Goal: Use online tool/utility: Utilize a website feature to perform a specific function

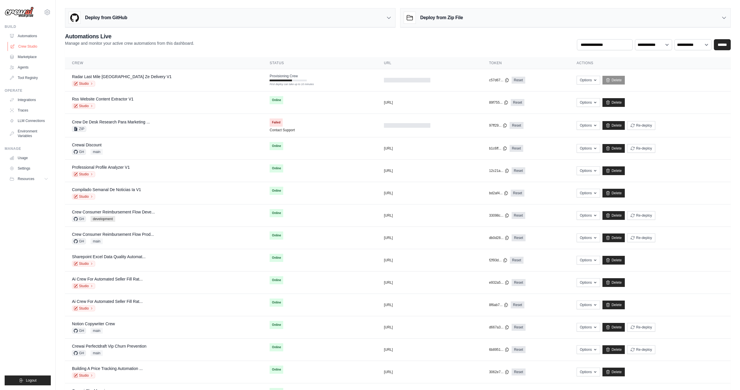
click at [29, 48] on link "Crew Studio" at bounding box center [30, 46] width 44 height 9
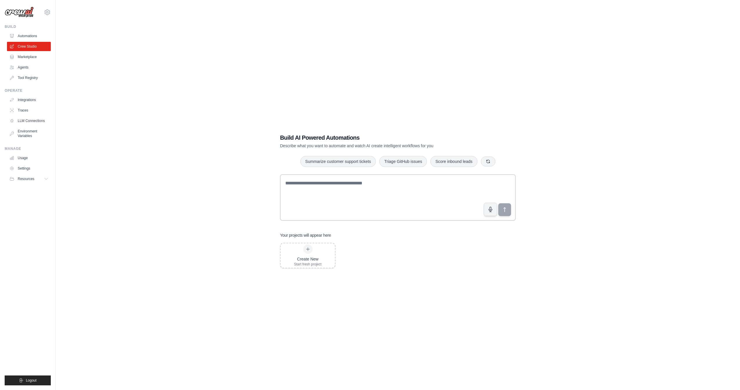
click at [59, 16] on div "Build AI Powered Automations Describe what you want to automate and watch AI cr…" at bounding box center [398, 201] width 684 height 390
click at [49, 12] on icon at bounding box center [47, 12] width 7 height 7
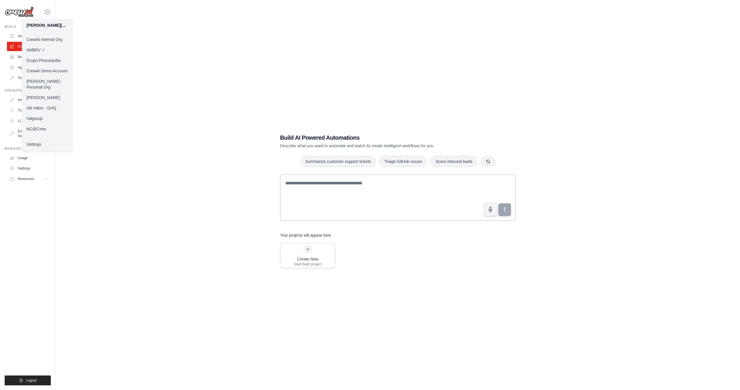
click at [59, 70] on link "CrewAI Demo Account" at bounding box center [47, 71] width 51 height 10
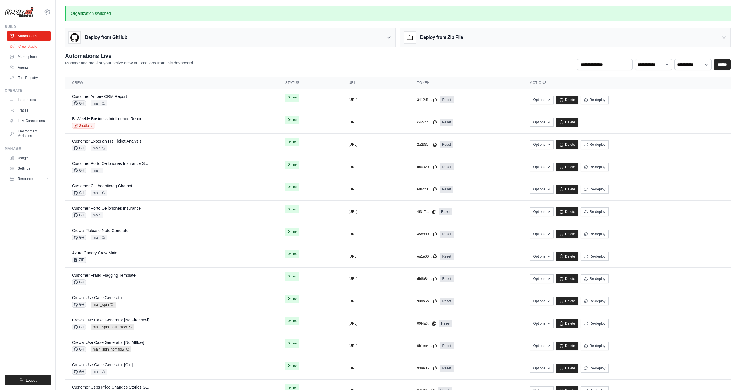
click at [29, 45] on link "Crew Studio" at bounding box center [30, 46] width 44 height 9
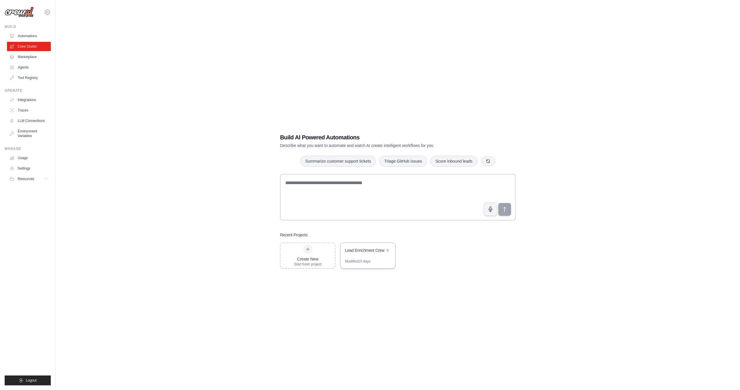
click at [369, 256] on div "Lead Enrichment Crew" at bounding box center [367, 251] width 55 height 16
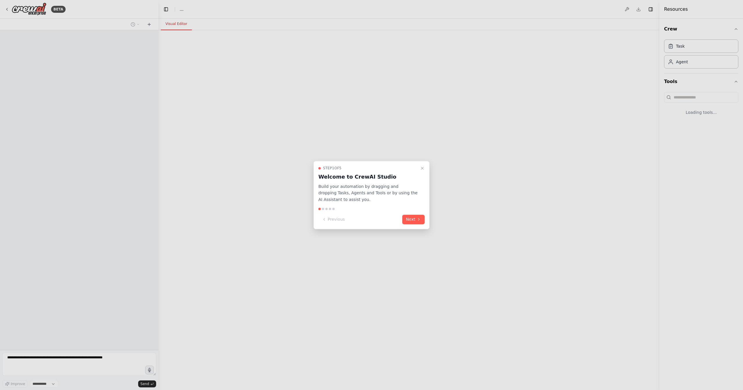
select select "****"
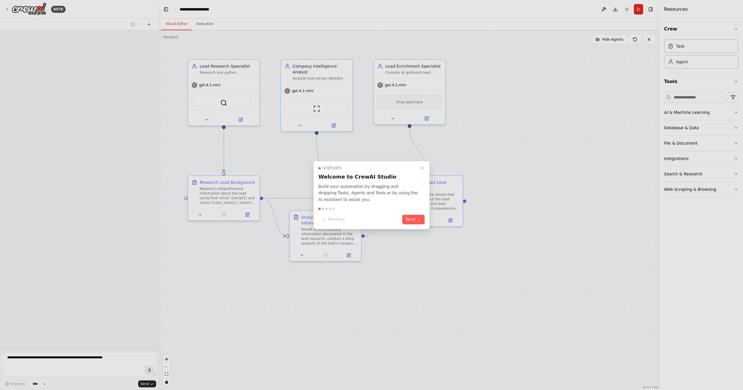
scroll to position [334, 0]
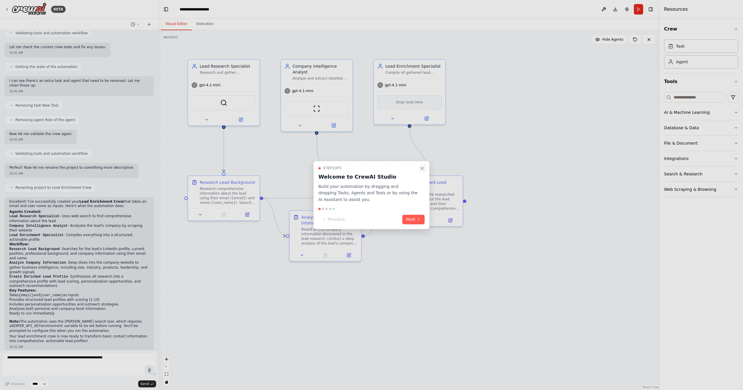
click at [422, 169] on icon "Close walkthrough" at bounding box center [422, 168] width 5 height 5
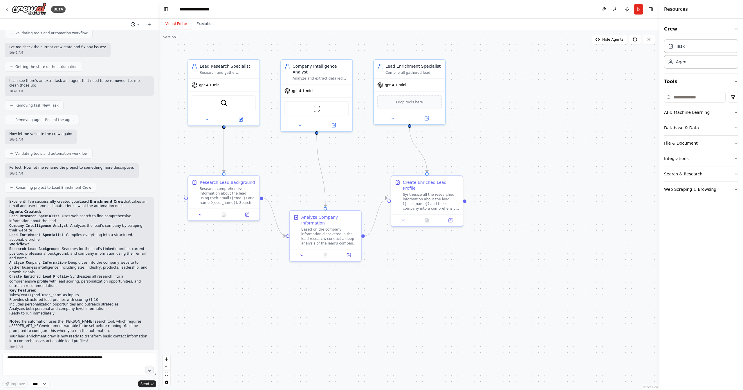
click at [133, 28] on button at bounding box center [135, 24] width 14 height 7
